Goal: Task Accomplishment & Management: Complete application form

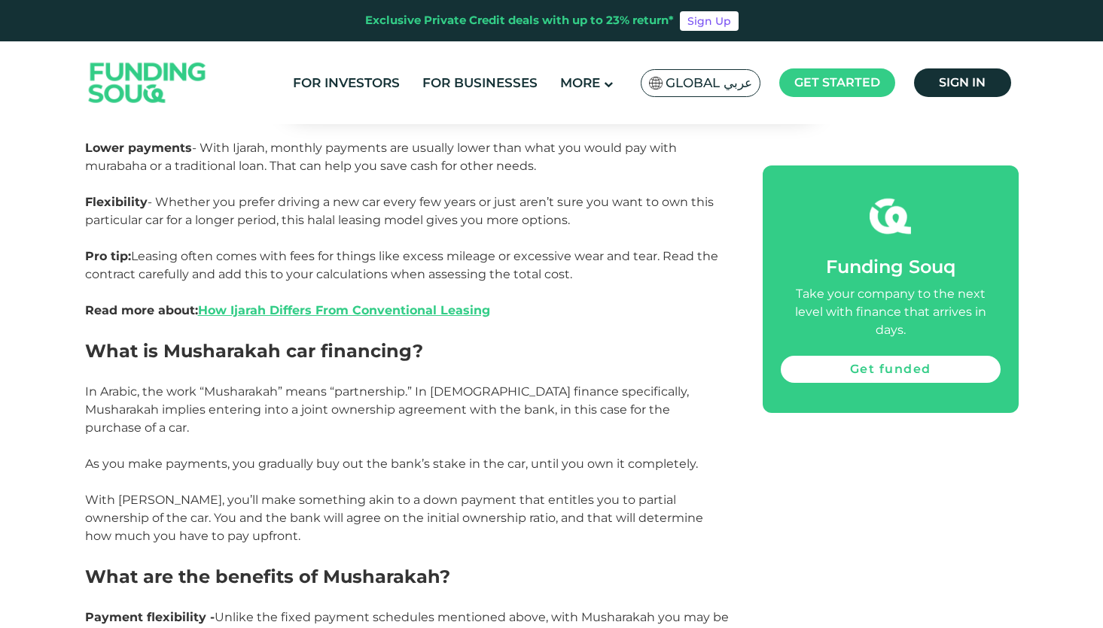
scroll to position [1812, 0]
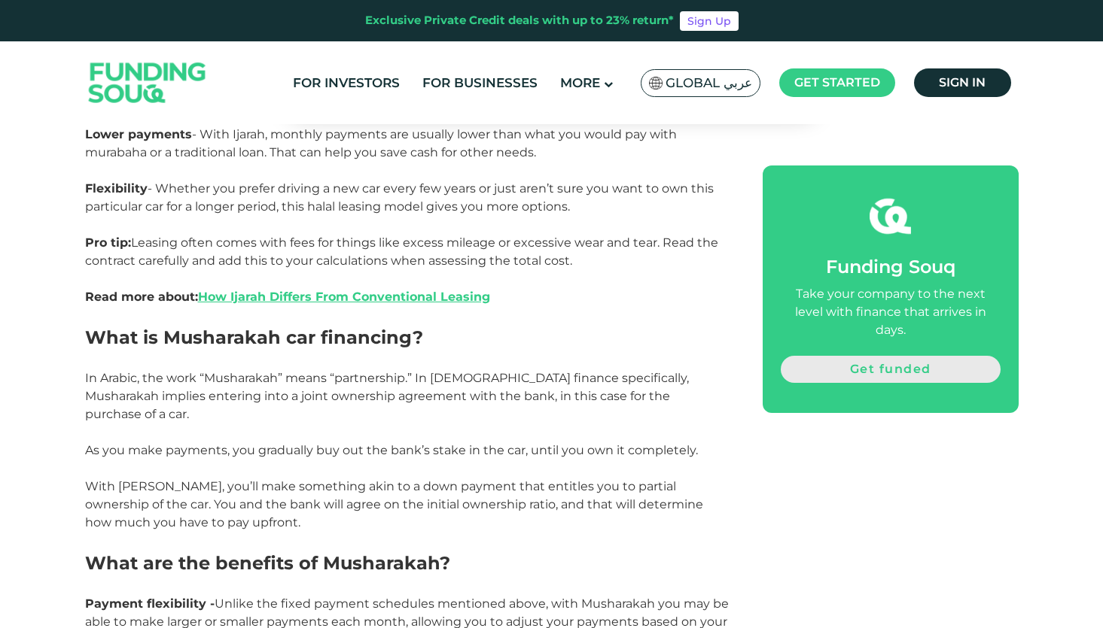
click at [884, 358] on link "Get funded" at bounding box center [891, 369] width 220 height 27
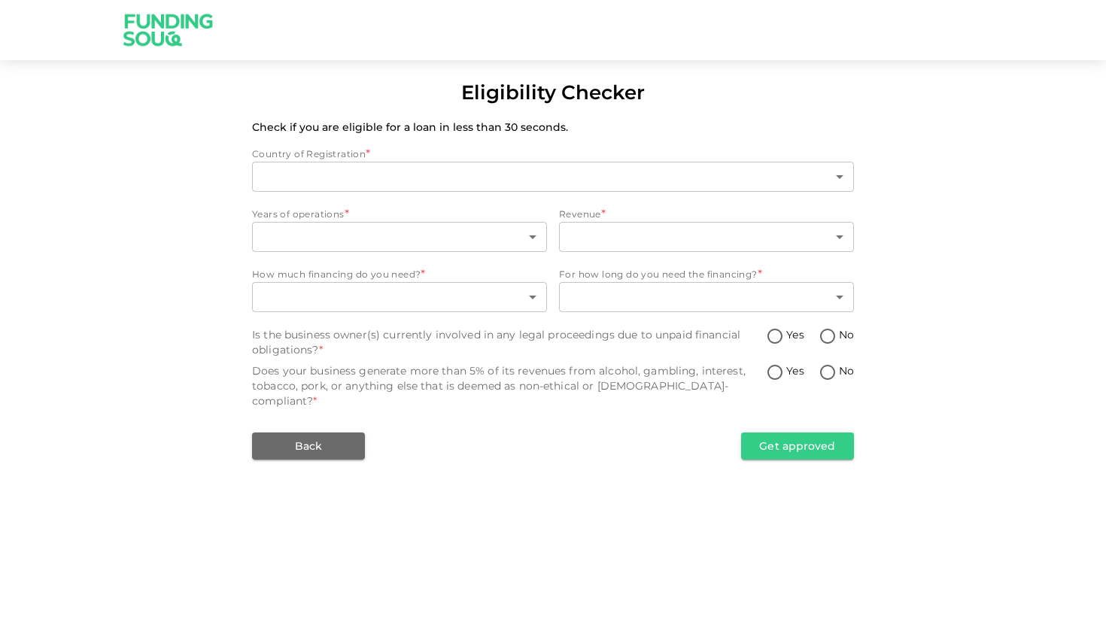
type input "1"
